Goal: Navigation & Orientation: Find specific page/section

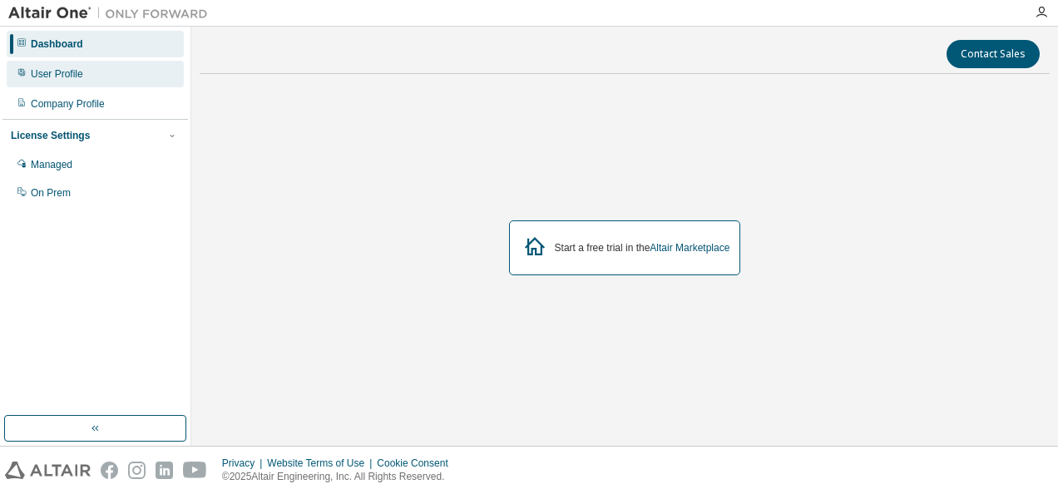
click at [56, 77] on div "User Profile" at bounding box center [57, 73] width 52 height 13
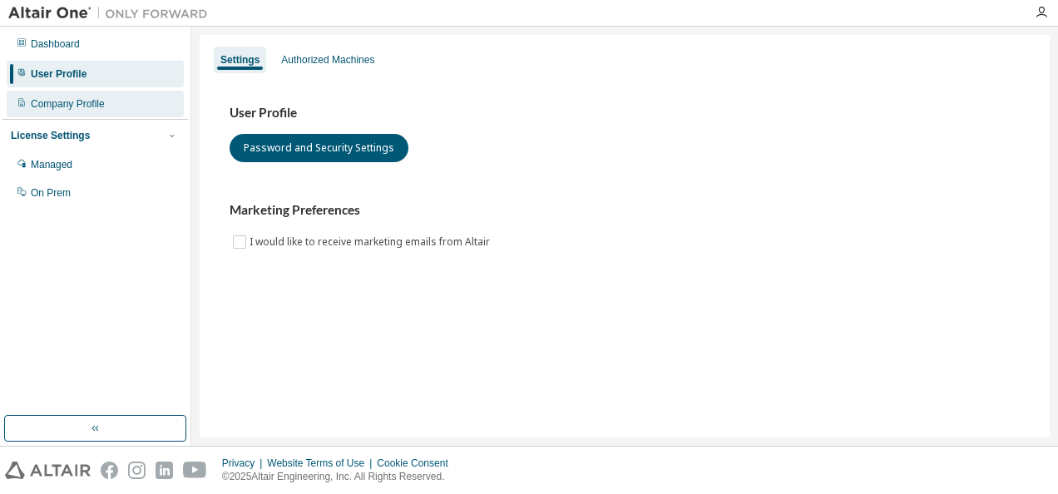
click at [50, 101] on div "Company Profile" at bounding box center [68, 103] width 74 height 13
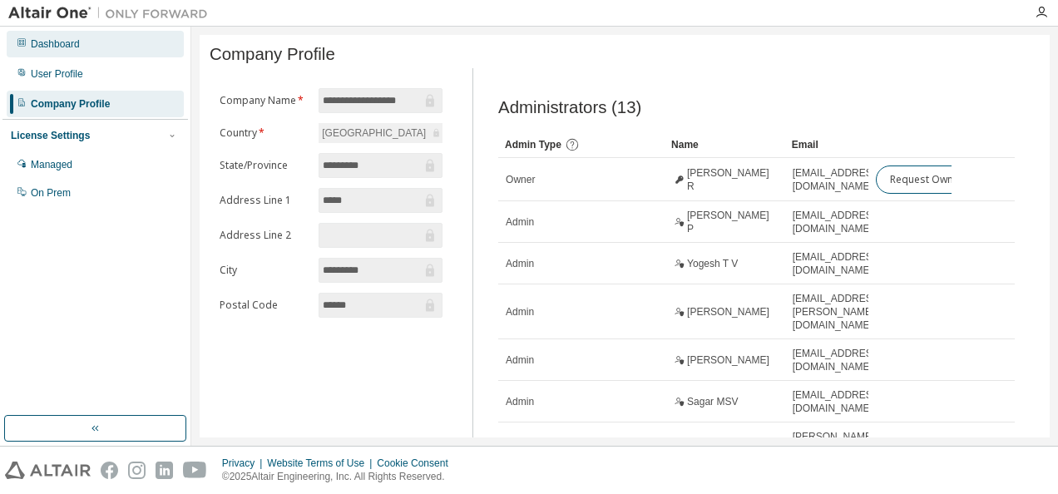
click at [60, 40] on div "Dashboard" at bounding box center [55, 43] width 49 height 13
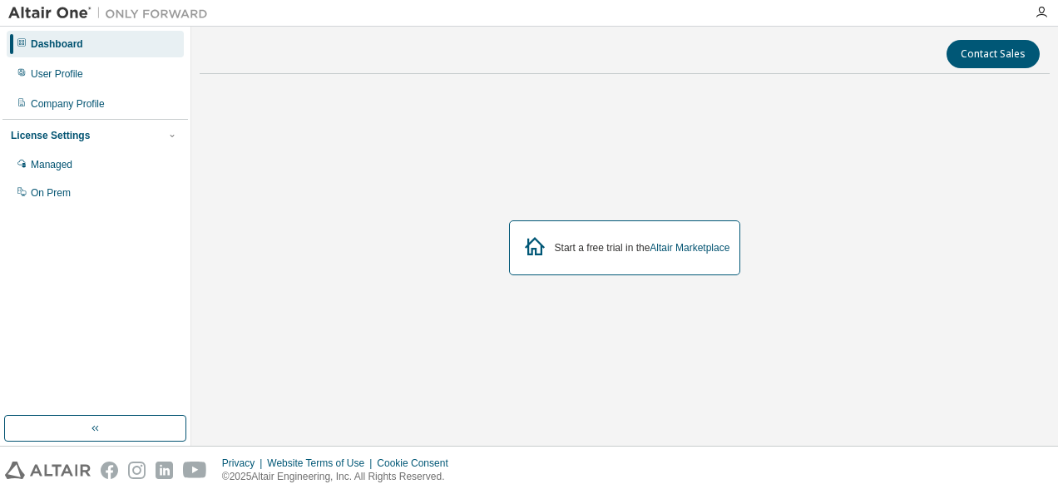
click at [60, 40] on div "Dashboard" at bounding box center [57, 43] width 52 height 13
